Goal: Task Accomplishment & Management: Manage account settings

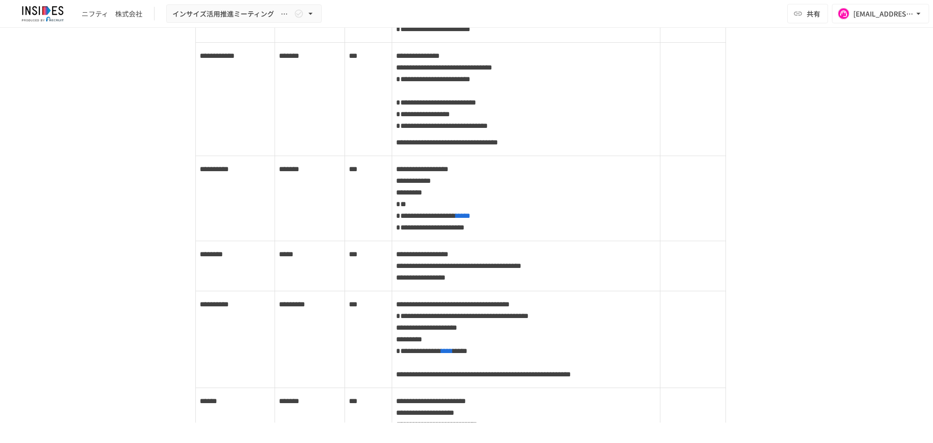
scroll to position [1704, 0]
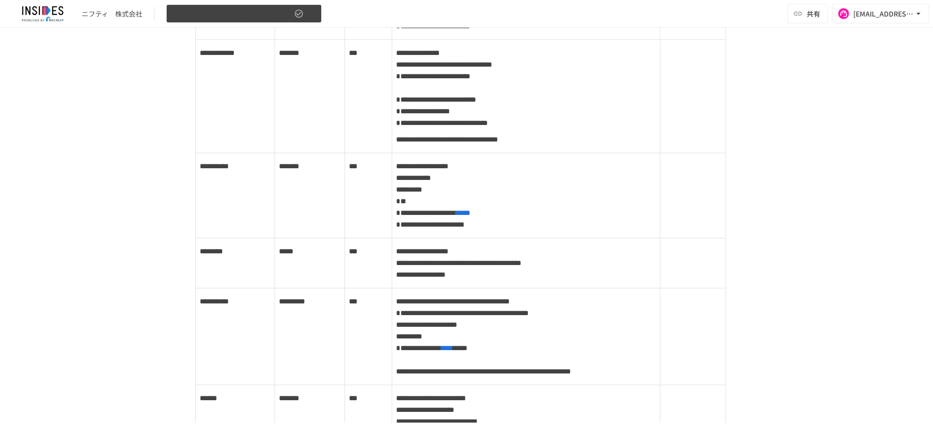
click at [298, 18] on button "インサイズ活用推進ミーティング　～３回目～" at bounding box center [244, 13] width 156 height 19
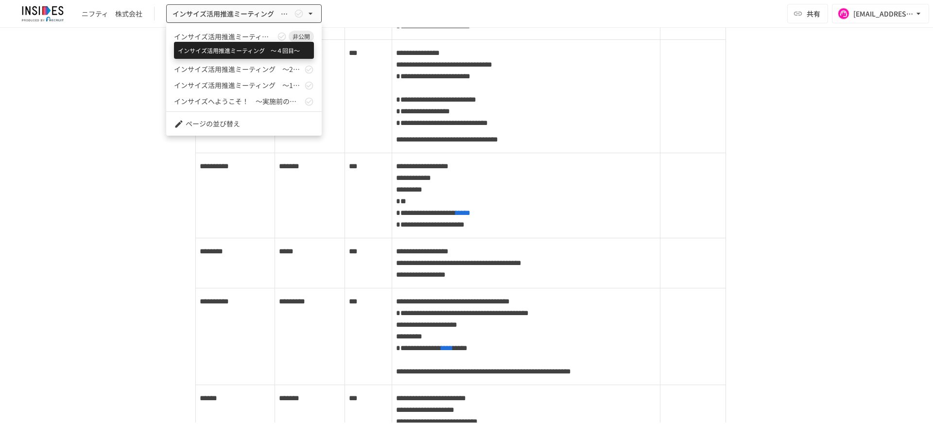
click at [256, 39] on span "インサイズ活用推進ミーティング　～４回目～" at bounding box center [224, 37] width 101 height 10
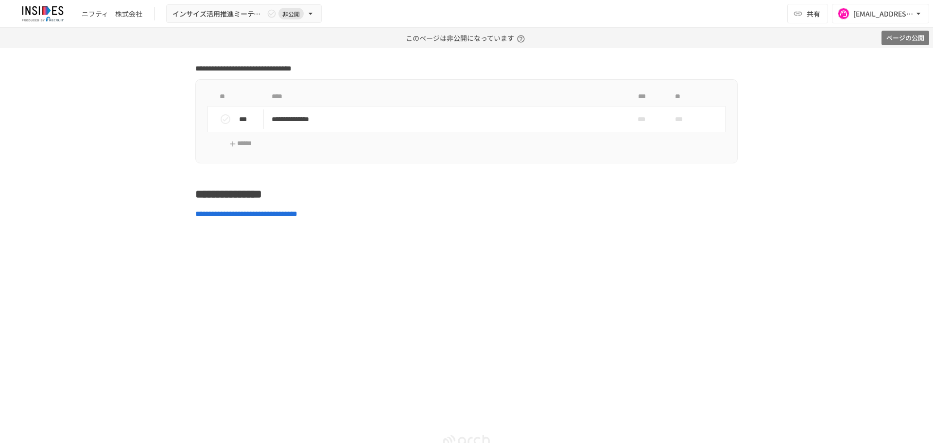
click at [914, 41] on button "ページの公開" at bounding box center [906, 38] width 48 height 15
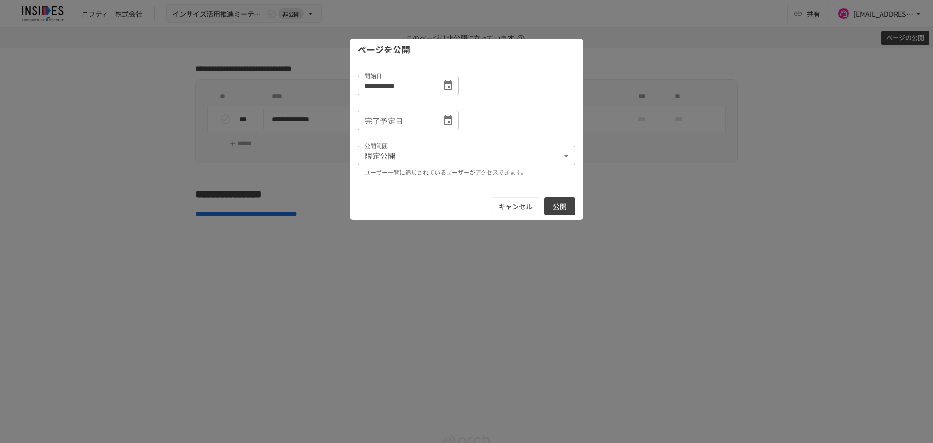
scroll to position [3467, 0]
click at [564, 201] on button "公開" at bounding box center [559, 206] width 31 height 18
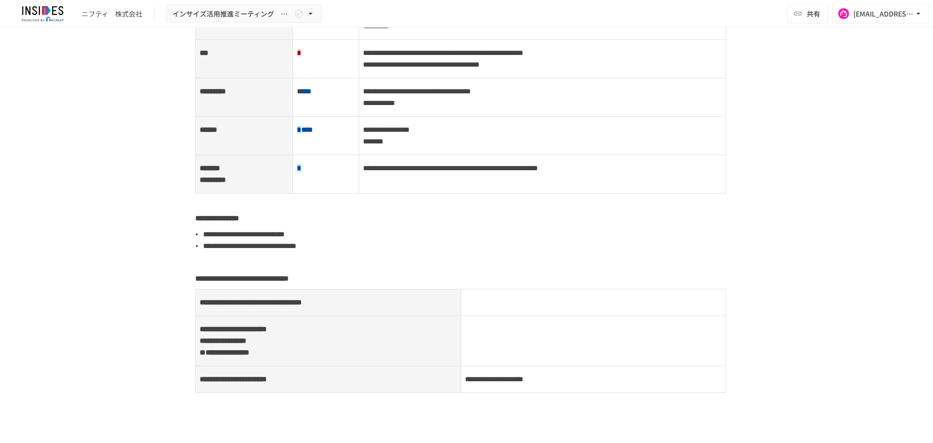
scroll to position [1122, 0]
click at [187, 292] on div at bounding box center [191, 289] width 9 height 12
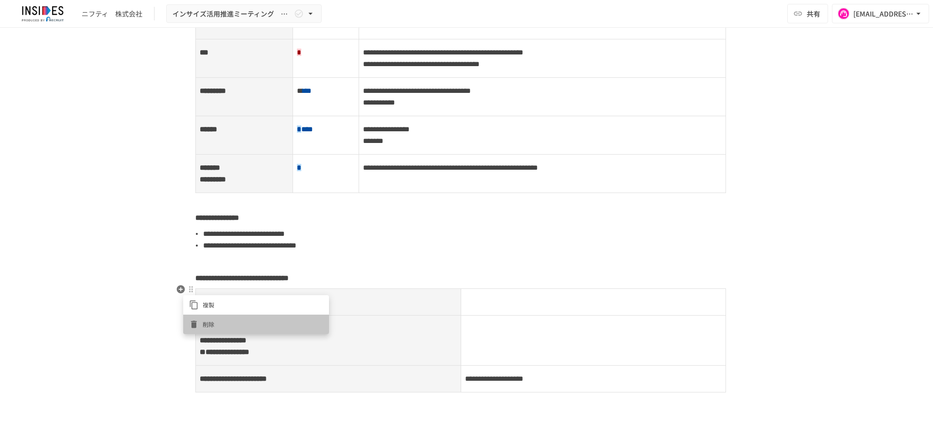
click at [205, 321] on span "削除" at bounding box center [263, 323] width 121 height 9
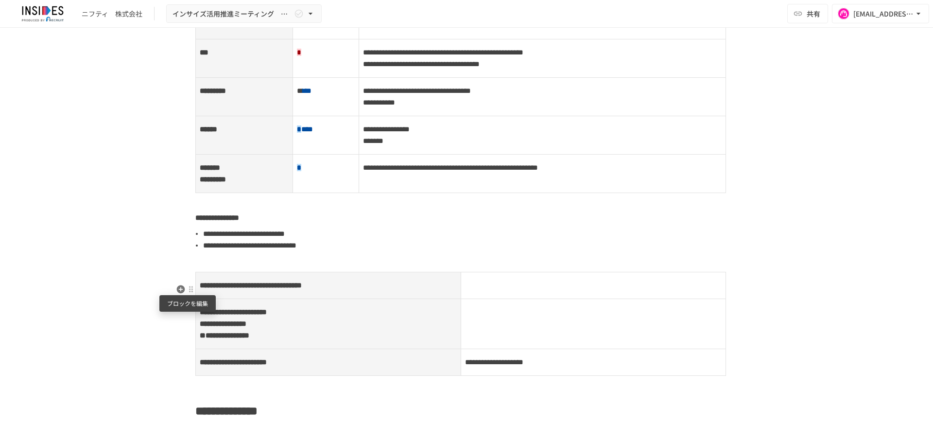
click at [189, 292] on div at bounding box center [191, 289] width 8 height 8
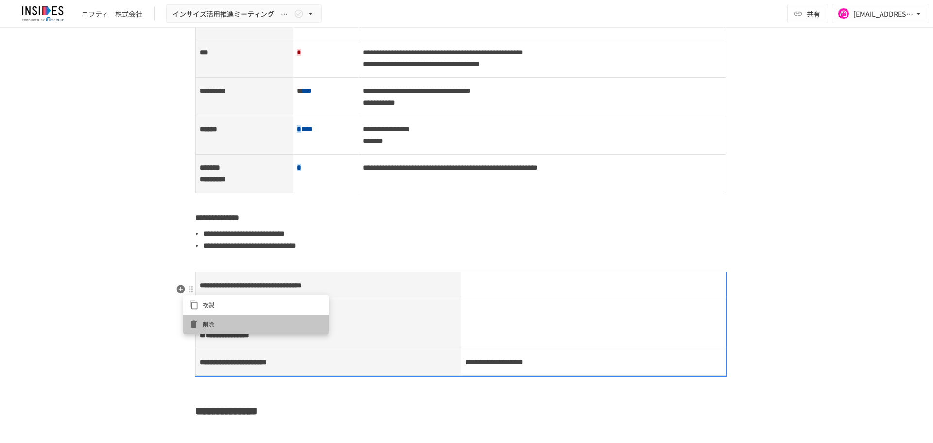
click at [213, 326] on span "削除" at bounding box center [263, 323] width 121 height 9
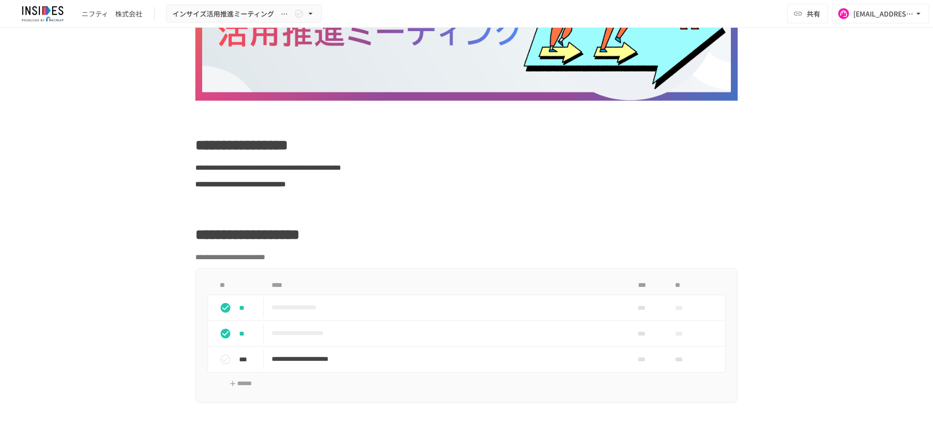
scroll to position [93, 0]
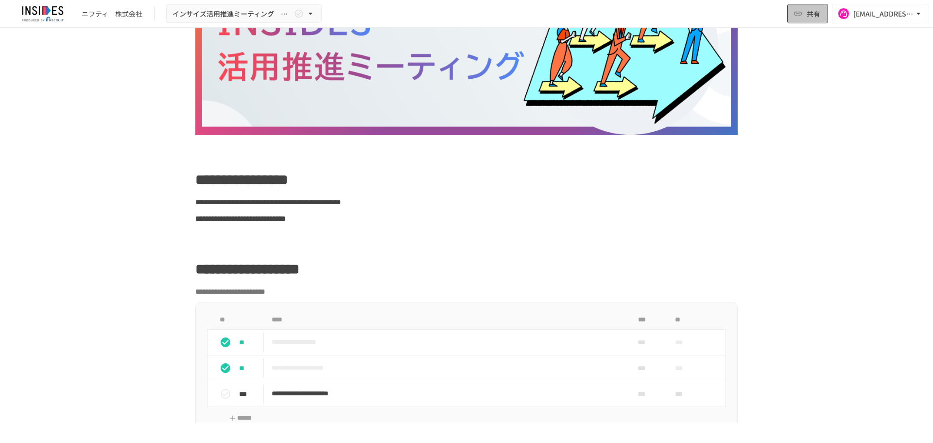
click at [810, 17] on span "共有" at bounding box center [814, 13] width 14 height 11
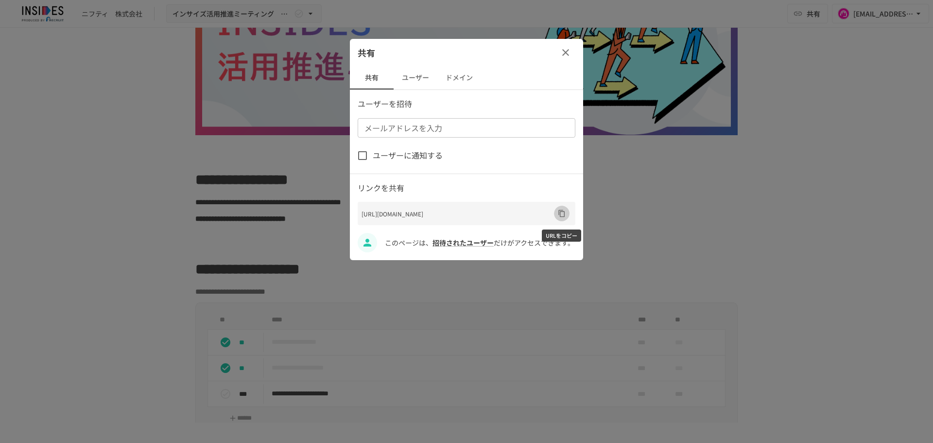
click at [562, 217] on icon "URLをコピー" at bounding box center [562, 213] width 8 height 8
click at [558, 46] on button "button" at bounding box center [565, 52] width 19 height 19
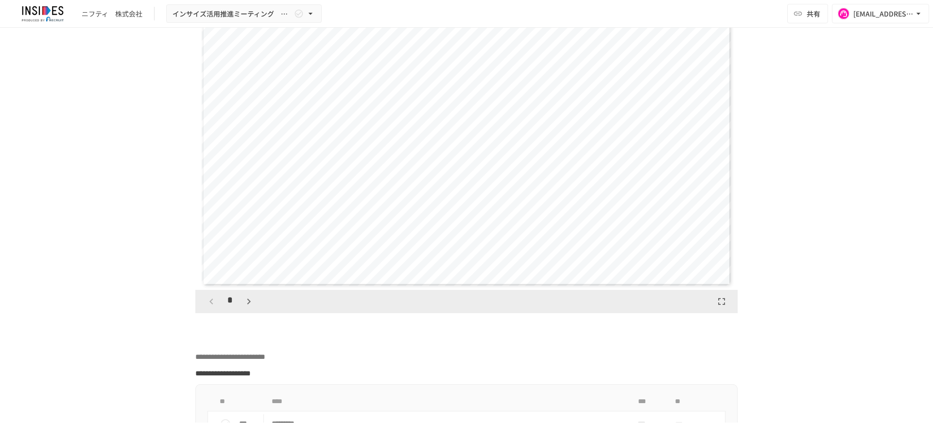
scroll to position [2578, 0]
click at [250, 307] on icon "button" at bounding box center [249, 301] width 12 height 12
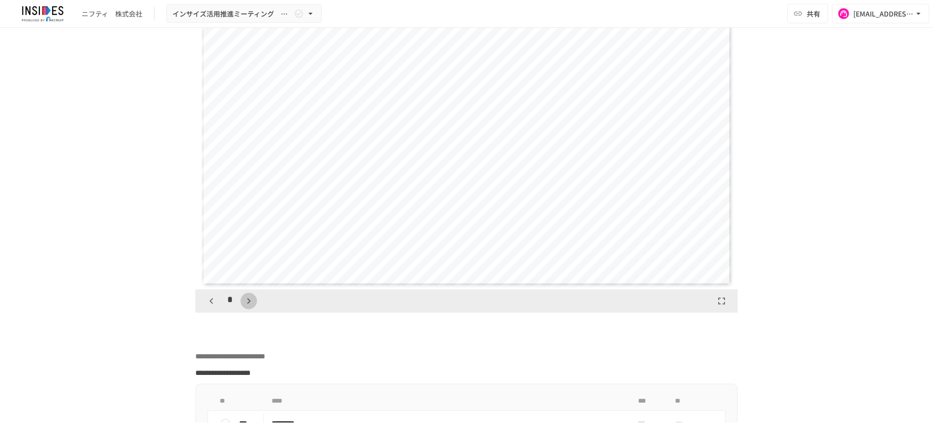
click at [250, 307] on icon "button" at bounding box center [249, 301] width 12 height 12
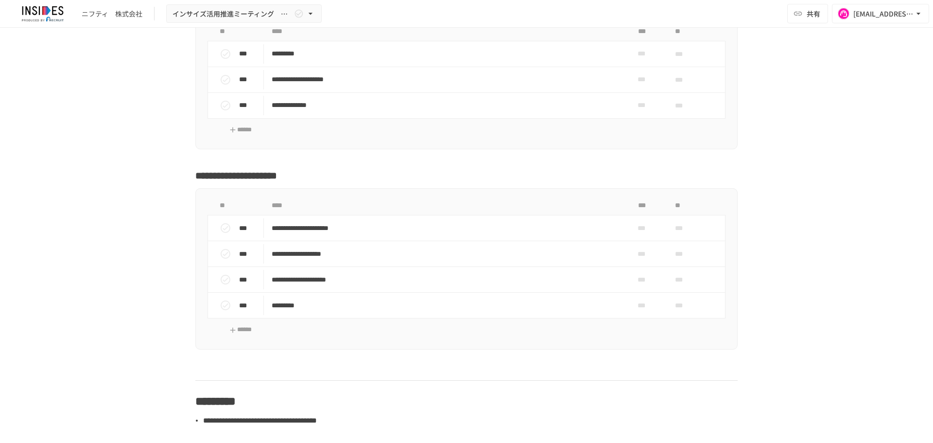
scroll to position [2947, 0]
click at [676, 314] on span "***" at bounding box center [685, 304] width 20 height 19
click at [799, 189] on button "Next month" at bounding box center [798, 182] width 17 height 17
click at [697, 271] on button "17" at bounding box center [695, 278] width 17 height 17
